Goal: Information Seeking & Learning: Understand process/instructions

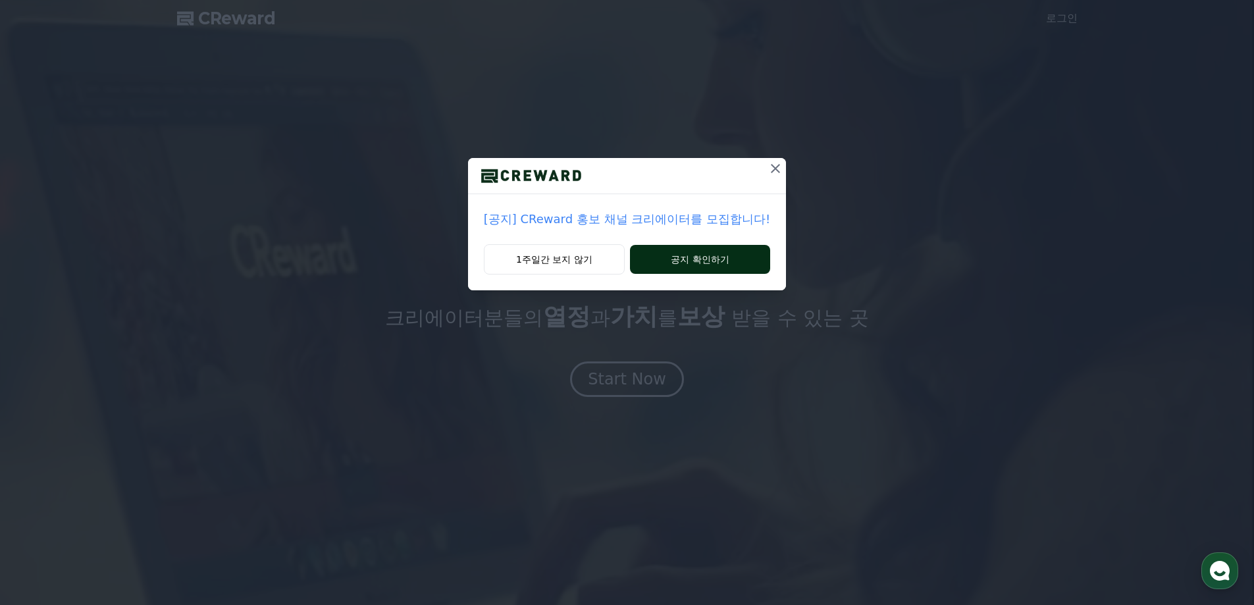
click at [704, 253] on button "공지 확인하기" at bounding box center [700, 259] width 140 height 29
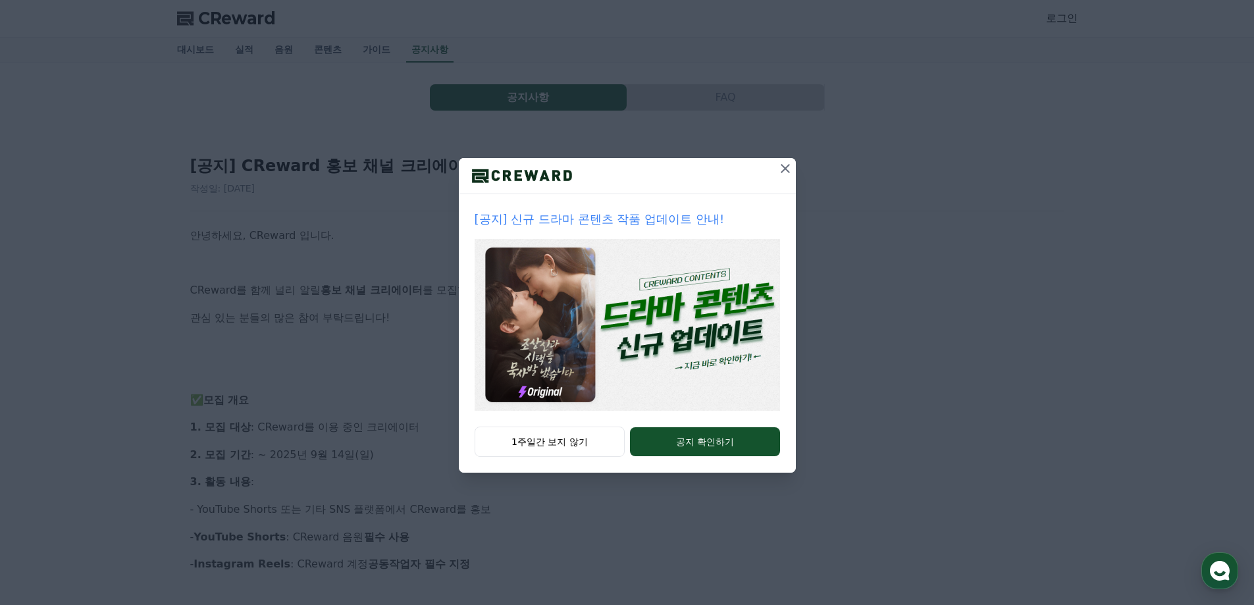
click at [783, 172] on icon at bounding box center [785, 169] width 16 height 16
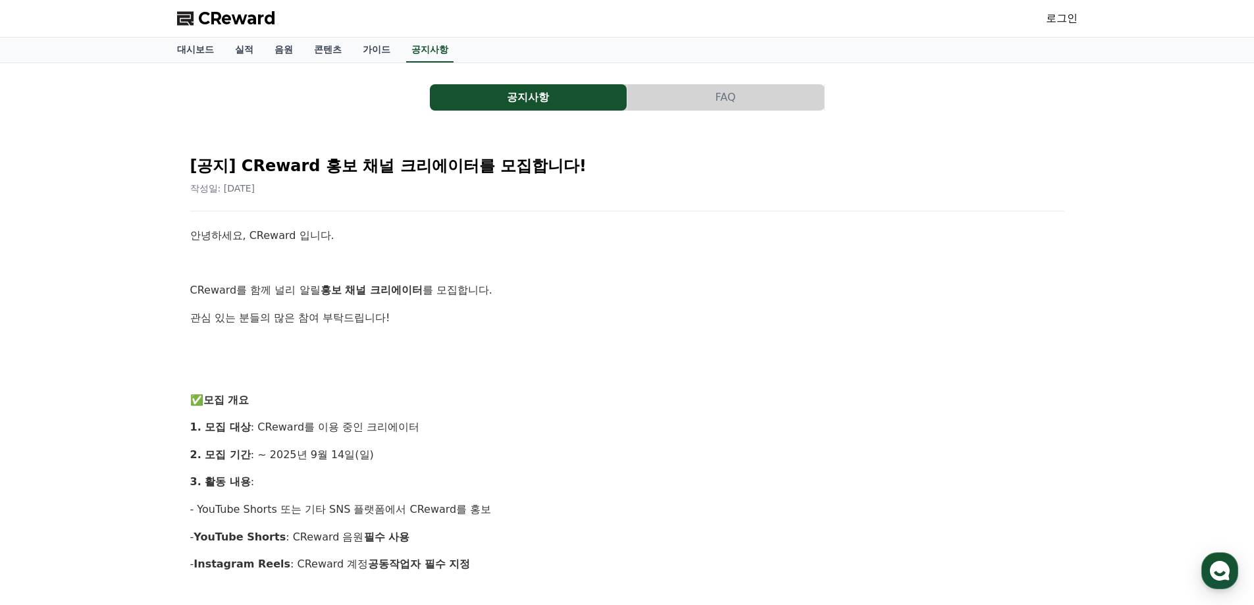
click at [692, 85] on button "FAQ" at bounding box center [725, 97] width 197 height 26
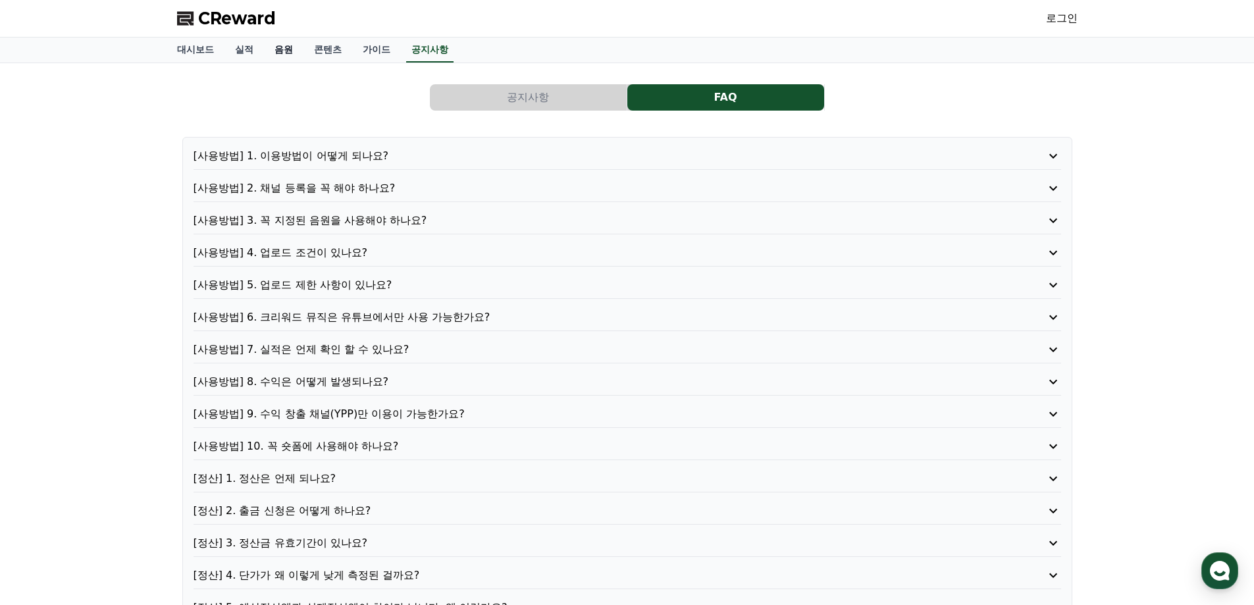
click at [296, 53] on link "음원" at bounding box center [283, 50] width 39 height 25
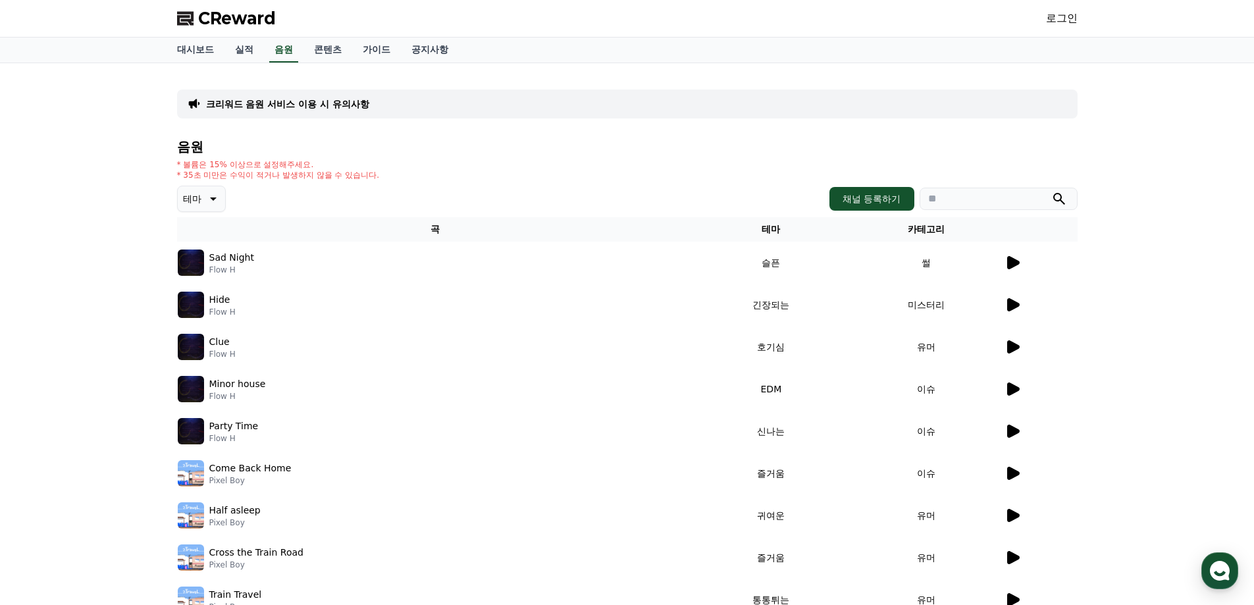
click at [315, 112] on div "크리워드 음원 서비스 이용 시 유의사항" at bounding box center [627, 104] width 900 height 29
click at [321, 109] on p "크리워드 음원 서비스 이용 시 유의사항" at bounding box center [287, 103] width 163 height 13
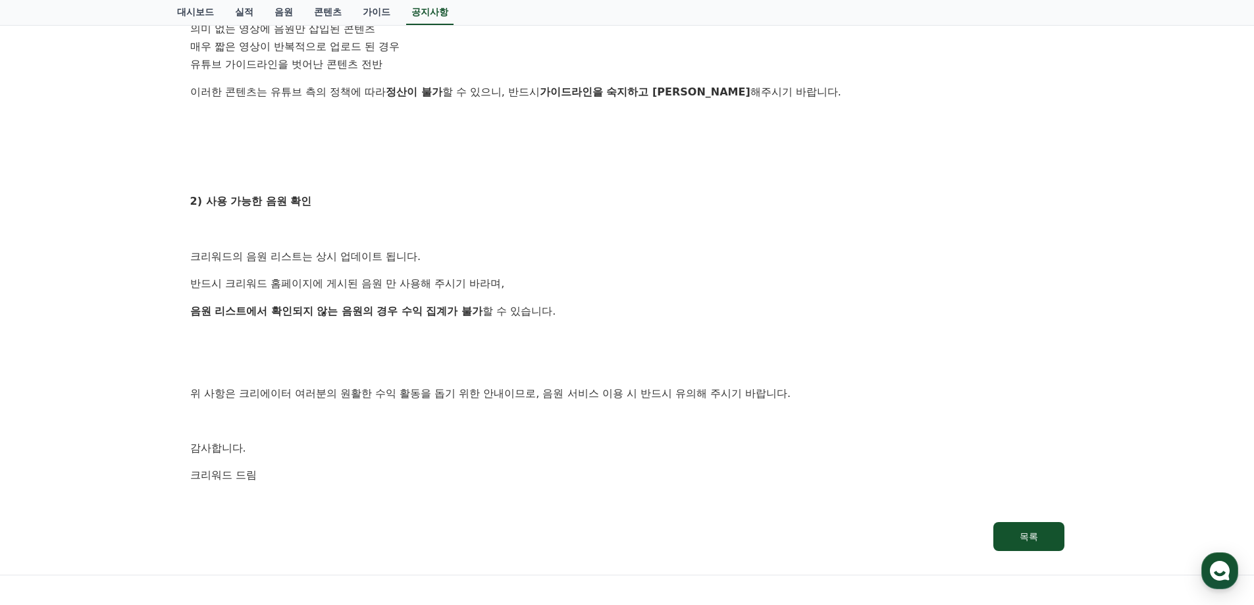
scroll to position [721, 0]
